Goal: Task Accomplishment & Management: Manage account settings

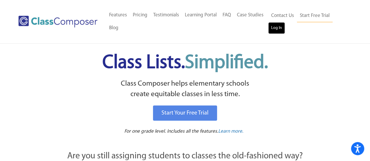
click at [273, 28] on link "Log In" at bounding box center [276, 28] width 17 height 12
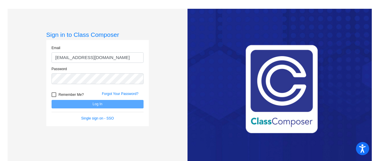
type input "ozart@fowlervilleschools.org"
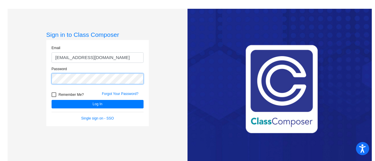
click at [52, 100] on button "Log In" at bounding box center [98, 104] width 92 height 8
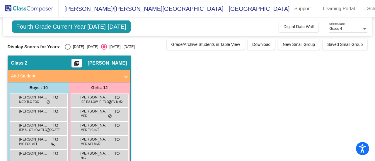
click at [69, 45] on div "Select an option" at bounding box center [68, 47] width 6 height 6
click at [68, 50] on input "2024 - 2025" at bounding box center [67, 50] width 0 height 0
radio input "true"
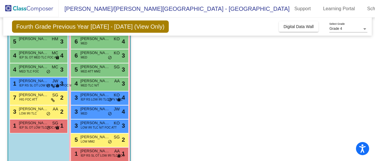
scroll to position [110, 0]
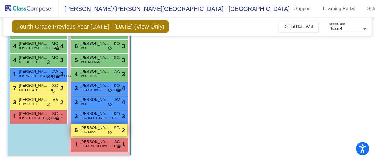
click at [93, 130] on span "LOW MM2" at bounding box center [88, 132] width 14 height 4
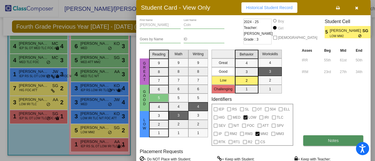
click at [309, 140] on button "Notes" at bounding box center [333, 141] width 60 height 11
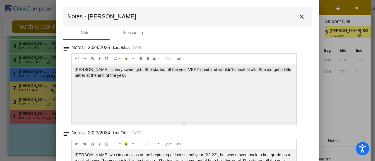
click at [298, 16] on mat-icon "close" at bounding box center [301, 16] width 7 height 7
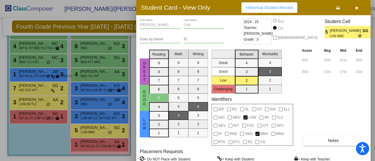
click at [354, 7] on button "button" at bounding box center [356, 7] width 19 height 11
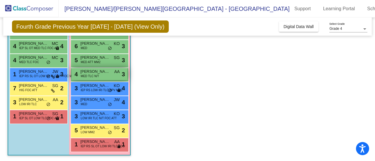
click at [97, 76] on span "MED TLC N/T" at bounding box center [90, 76] width 18 height 4
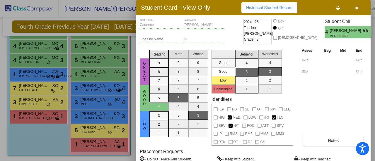
click at [355, 8] on icon "button" at bounding box center [356, 8] width 3 height 4
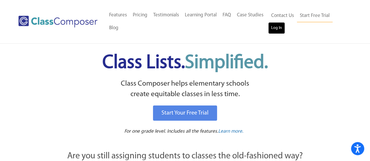
click at [279, 28] on link "Log In" at bounding box center [276, 28] width 17 height 12
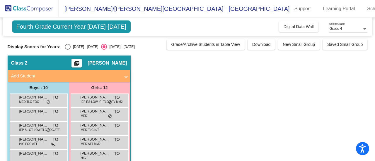
click at [68, 48] on div "Select an option" at bounding box center [68, 47] width 6 height 6
click at [68, 50] on input "2024 - 2025" at bounding box center [67, 50] width 0 height 0
radio input "true"
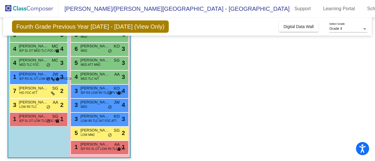
scroll to position [110, 0]
